Goal: Find contact information: Find contact information

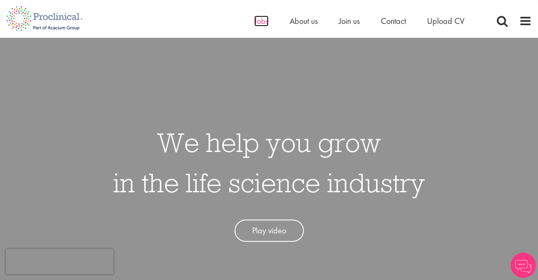
click at [262, 23] on span "Jobs" at bounding box center [261, 21] width 14 height 11
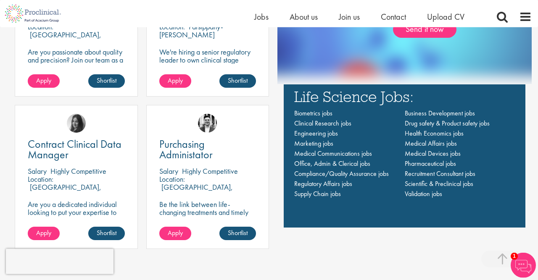
scroll to position [568, 0]
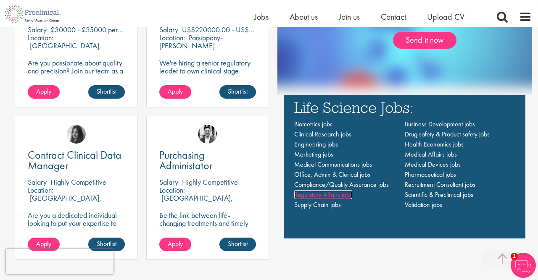
click at [322, 195] on span "Regulatory Affairs jobs" at bounding box center [323, 194] width 58 height 9
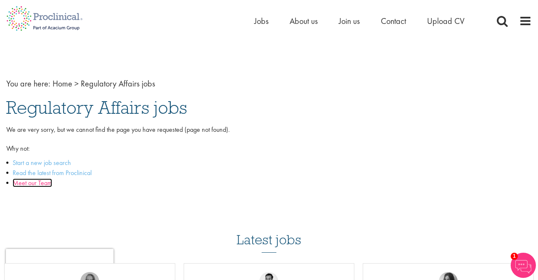
click at [30, 181] on link "Meet our Team" at bounding box center [32, 183] width 39 height 9
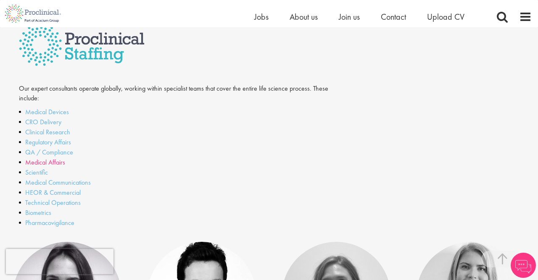
scroll to position [218, 0]
click at [55, 141] on link "Regulatory Affairs" at bounding box center [48, 141] width 46 height 9
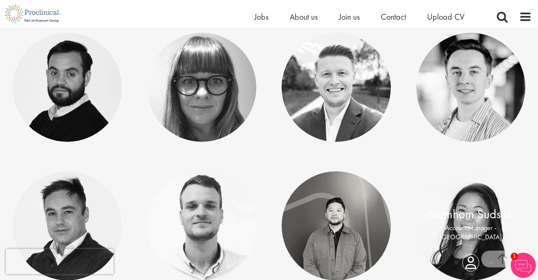
scroll to position [262, 0]
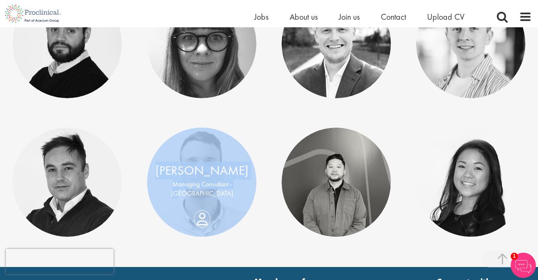
drag, startPoint x: 78, startPoint y: 196, endPoint x: 228, endPoint y: 196, distance: 150.0
click at [228, 196] on div "[PERSON_NAME] Associate Director - [GEOGRAPHIC_DATA] [PERSON_NAME]" at bounding box center [269, 127] width 538 height 277
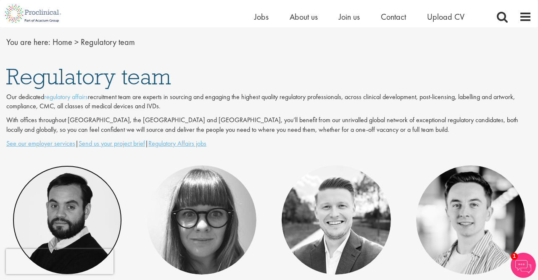
scroll to position [87, 0]
